Goal: Task Accomplishment & Management: Manage account settings

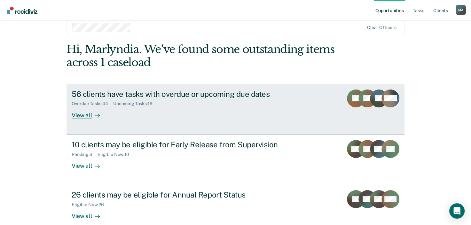
scroll to position [21, 0]
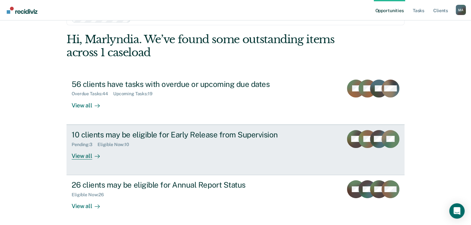
click at [76, 156] on div "View all" at bounding box center [90, 153] width 36 height 12
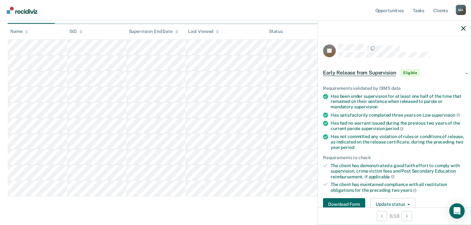
scroll to position [138, 0]
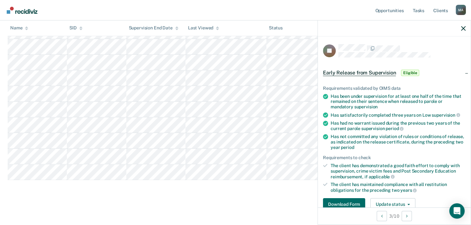
click at [466, 27] on div at bounding box center [394, 28] width 153 height 16
click at [466, 28] on div at bounding box center [394, 28] width 153 height 16
click at [462, 29] on icon "button" at bounding box center [464, 28] width 4 height 4
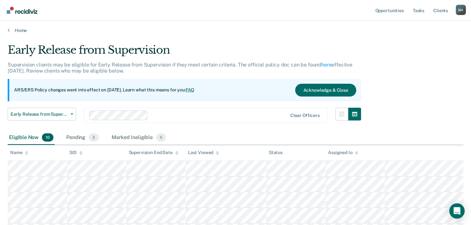
scroll to position [0, 0]
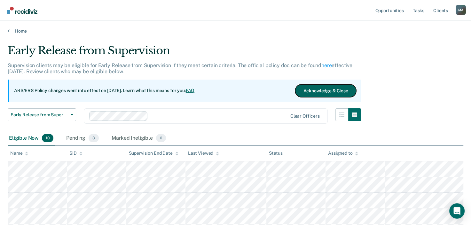
click at [327, 92] on button "Acknowledge & Close" at bounding box center [325, 90] width 61 height 13
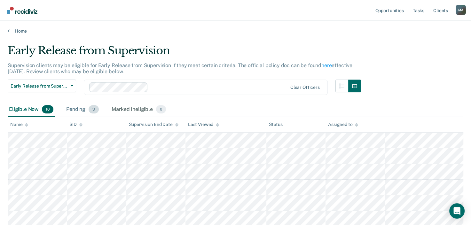
click at [86, 108] on div "Pending 3" at bounding box center [82, 110] width 35 height 14
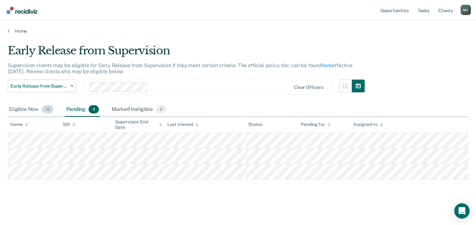
click at [16, 109] on div "Eligible Now 10" at bounding box center [31, 110] width 47 height 14
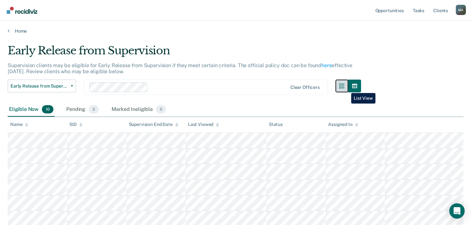
click at [347, 88] on button "button" at bounding box center [342, 86] width 13 height 13
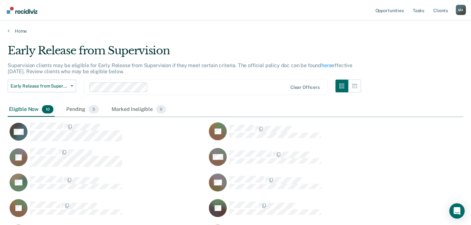
scroll to position [198, 451]
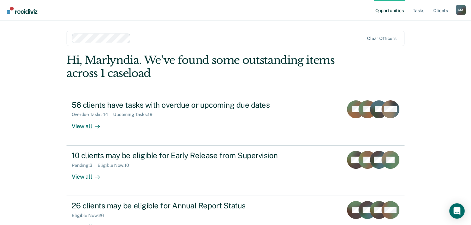
scroll to position [21, 0]
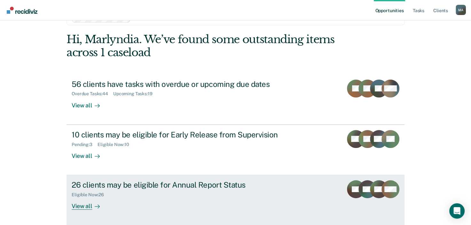
click at [84, 205] on div "View all" at bounding box center [90, 204] width 36 height 12
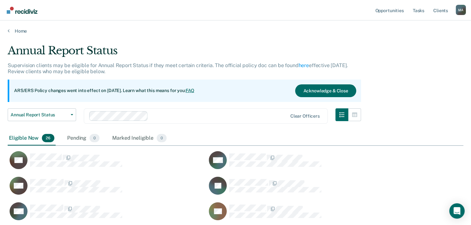
click at [462, 11] on div "M A" at bounding box center [461, 10] width 10 height 10
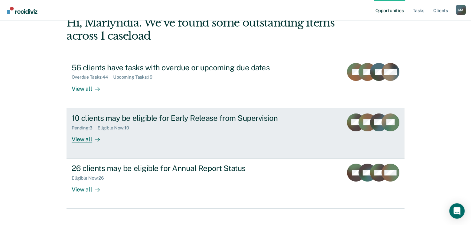
scroll to position [46, 0]
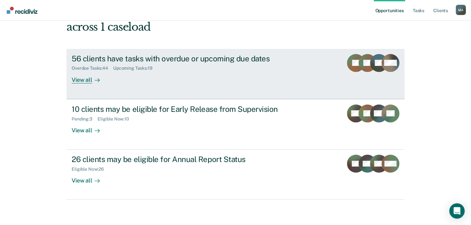
click at [77, 80] on div "View all" at bounding box center [90, 77] width 36 height 12
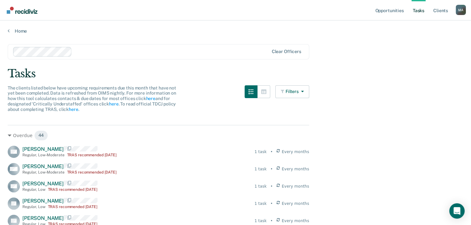
click at [424, 13] on link "Tasks" at bounding box center [419, 10] width 14 height 20
click at [9, 31] on link "Home" at bounding box center [236, 31] width 456 height 6
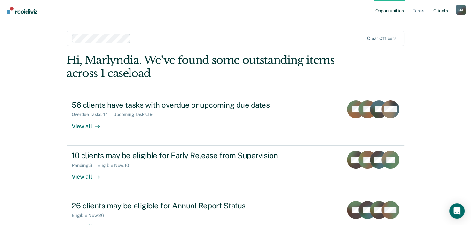
click at [443, 10] on link "Client s" at bounding box center [440, 10] width 17 height 20
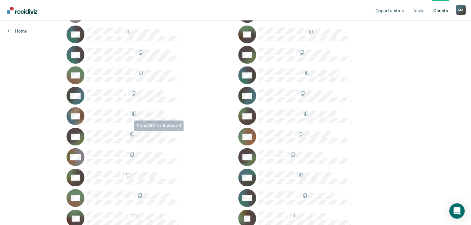
scroll to position [974, 0]
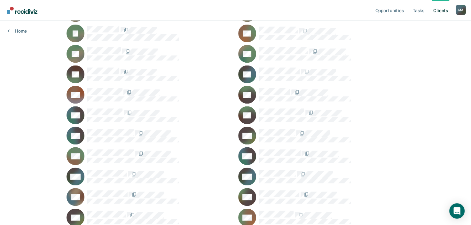
click at [21, 32] on link "Home" at bounding box center [17, 31] width 19 height 6
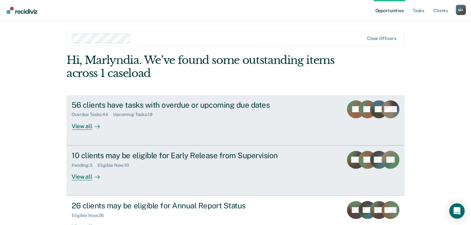
drag, startPoint x: 289, startPoint y: 114, endPoint x: 355, endPoint y: 160, distance: 80.2
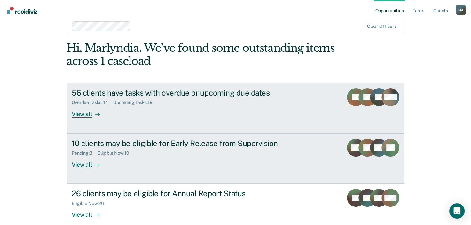
scroll to position [32, 0]
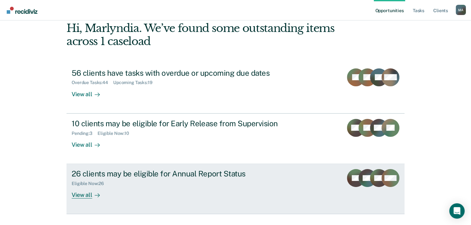
drag, startPoint x: 355, startPoint y: 160, endPoint x: 245, endPoint y: 188, distance: 113.5
click at [245, 188] on div "26 clients may be eligible for Annual Report Status Eligible Now : 26 View all" at bounding box center [192, 183] width 240 height 29
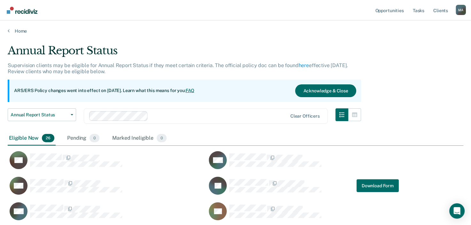
scroll to position [432, 451]
click at [461, 8] on div "M A" at bounding box center [461, 10] width 10 height 10
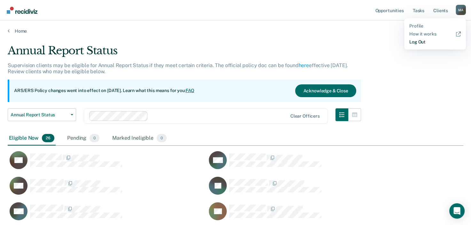
click at [417, 42] on link "Log Out" at bounding box center [436, 41] width 52 height 5
